Goal: Task Accomplishment & Management: Complete application form

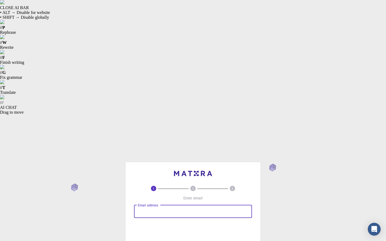
click at [160, 205] on input "Email address" at bounding box center [193, 211] width 118 height 13
type input "[EMAIL_ADDRESS][DOMAIN_NAME]"
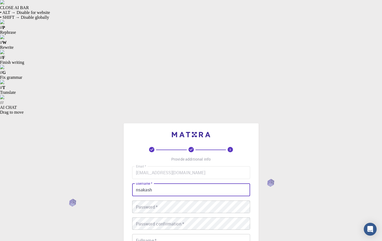
type input "nsakash"
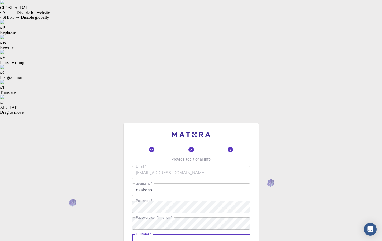
type input "Akash ns"
type input "06361204824"
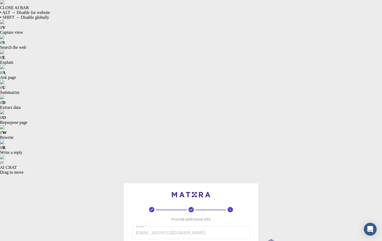
checkbox input "true"
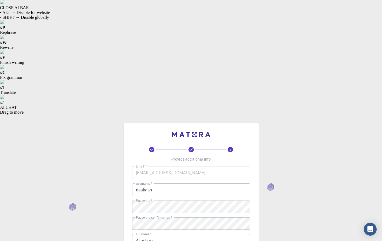
type input "[PHONE_NUMBER]"
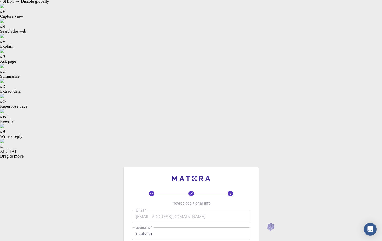
scroll to position [27, 0]
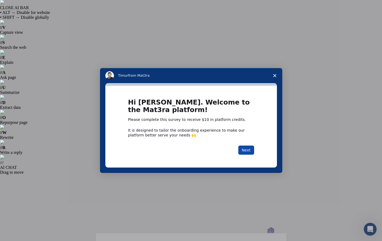
click at [245, 150] on button "Next" at bounding box center [246, 150] width 16 height 9
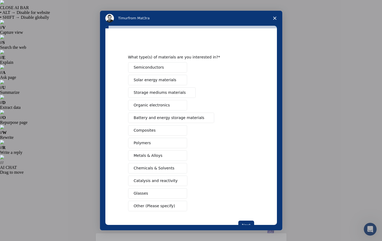
scroll to position [18, 0]
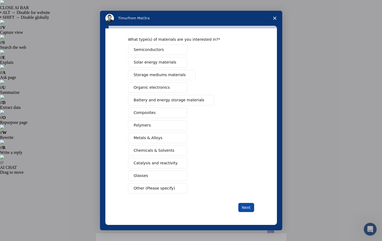
click at [245, 204] on button "Next" at bounding box center [246, 207] width 16 height 9
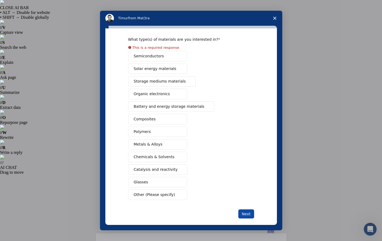
click at [244, 213] on button "Next" at bounding box center [246, 213] width 16 height 9
click at [276, 16] on span "Close survey" at bounding box center [274, 18] width 15 height 15
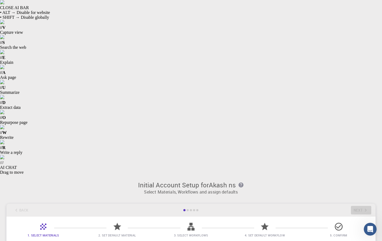
scroll to position [0, 0]
checkbox input "true"
